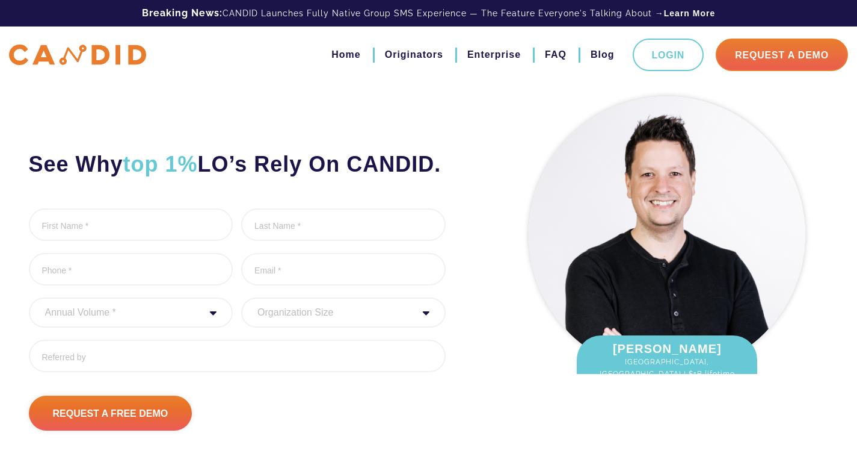
click at [474, 286] on div "See Why top 1% LO’s Rely On CANDID. First Name * 0 of 1000 max characters Last …" at bounding box center [258, 260] width 477 height 340
click at [322, 330] on ul "First Name * 0 of 1000 max characters Last Name * 0 of 1000 max characters Phon…" at bounding box center [237, 294] width 417 height 173
click at [148, 75] on div "Home Originators Enterprise FAQ Blog Login Request A Demo" at bounding box center [428, 54] width 857 height 57
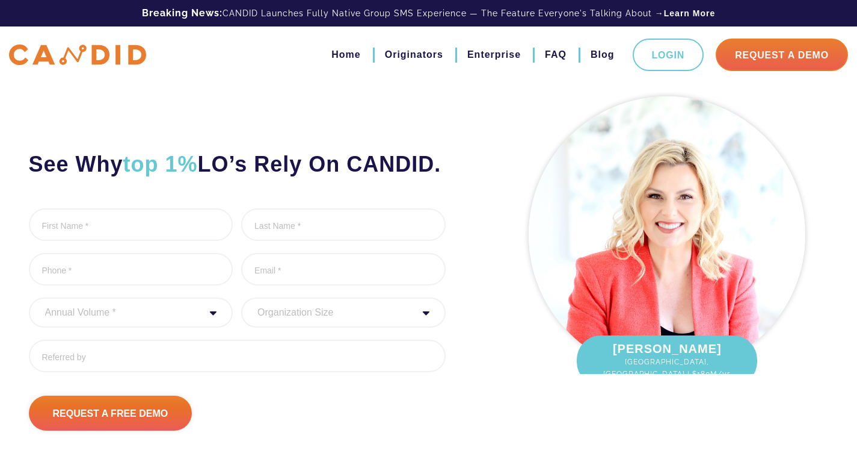
click at [282, 178] on h2 "See Why top 1% LO’s Rely On CANDID." at bounding box center [237, 164] width 417 height 28
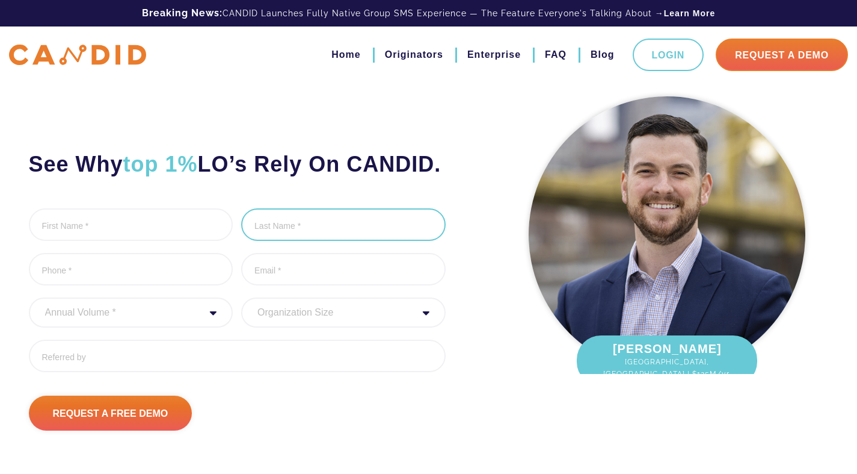
click at [264, 241] on input "Last Name *" at bounding box center [343, 224] width 205 height 32
click at [299, 233] on div "See Why top 1% LO’s Rely On CANDID. First Name * 0 of 1000 max characters Last …" at bounding box center [258, 260] width 477 height 340
click at [291, 149] on div "See Why top 1% LO’s Rely On CANDID. First Name * 0 of 1000 max characters Last …" at bounding box center [258, 260] width 477 height 340
click at [430, 244] on li "Last Name * 0 of 1000 max characters" at bounding box center [343, 226] width 205 height 36
click at [603, 211] on img at bounding box center [667, 234] width 277 height 277
